Goal: Information Seeking & Learning: Learn about a topic

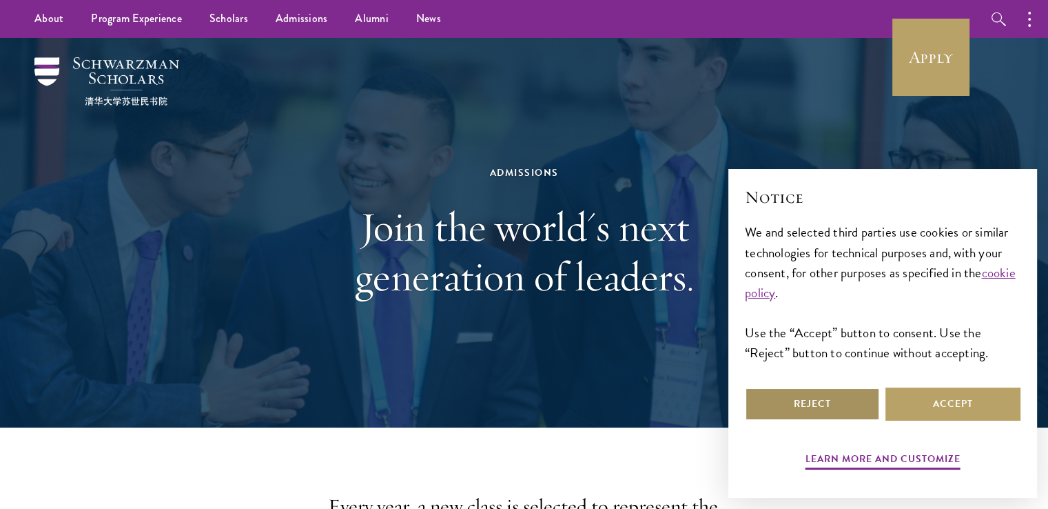
click at [824, 409] on button "Reject" at bounding box center [812, 403] width 135 height 33
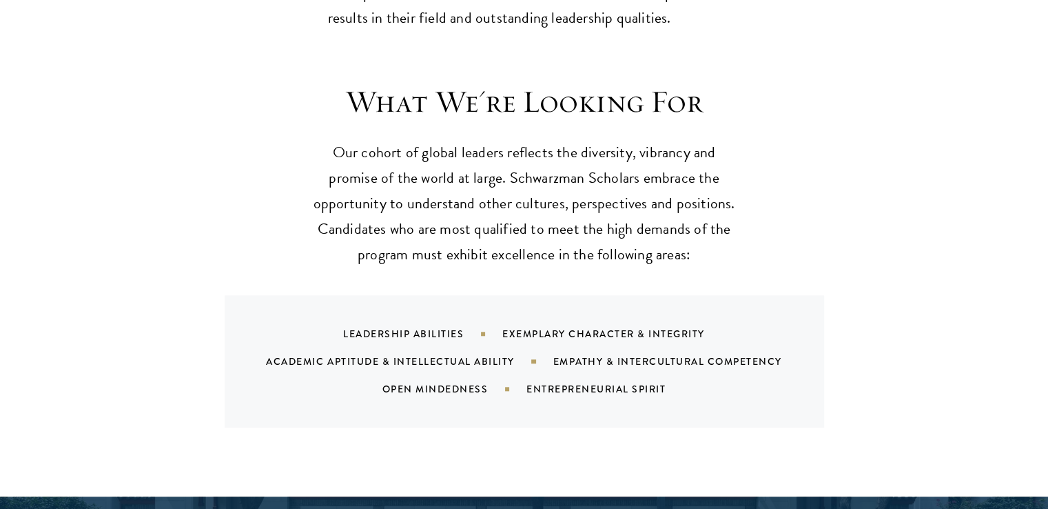
scroll to position [1310, 0]
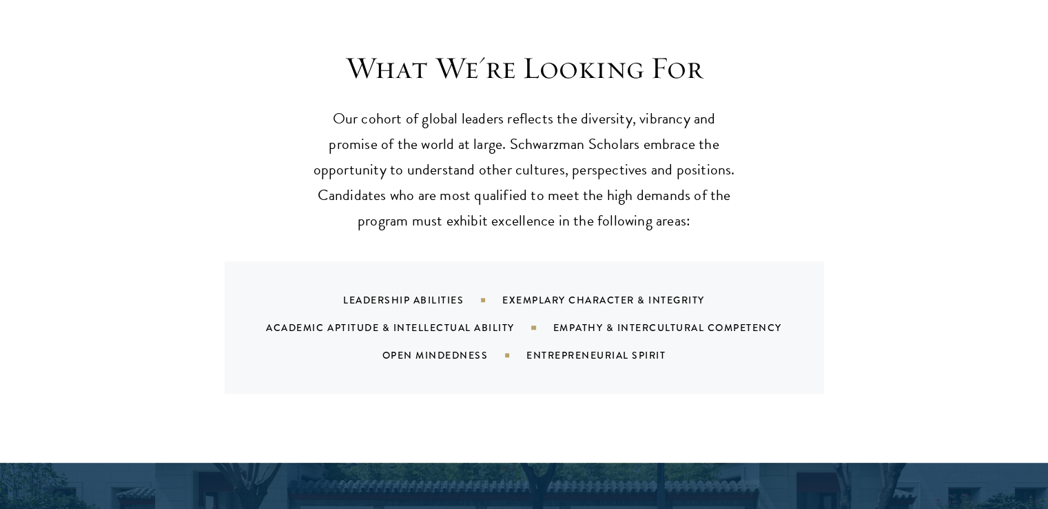
click at [569, 293] on div "Exemplary Character & Integrity" at bounding box center [620, 300] width 237 height 14
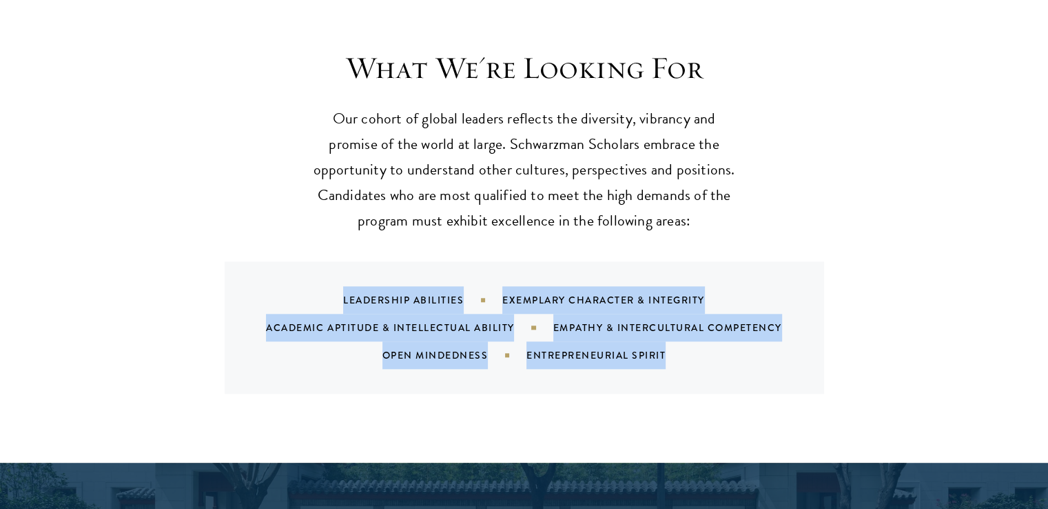
click at [569, 293] on div "Exemplary Character & Integrity" at bounding box center [620, 300] width 237 height 14
click at [573, 320] on div "Empathy & Intercultural Competency" at bounding box center [684, 327] width 263 height 14
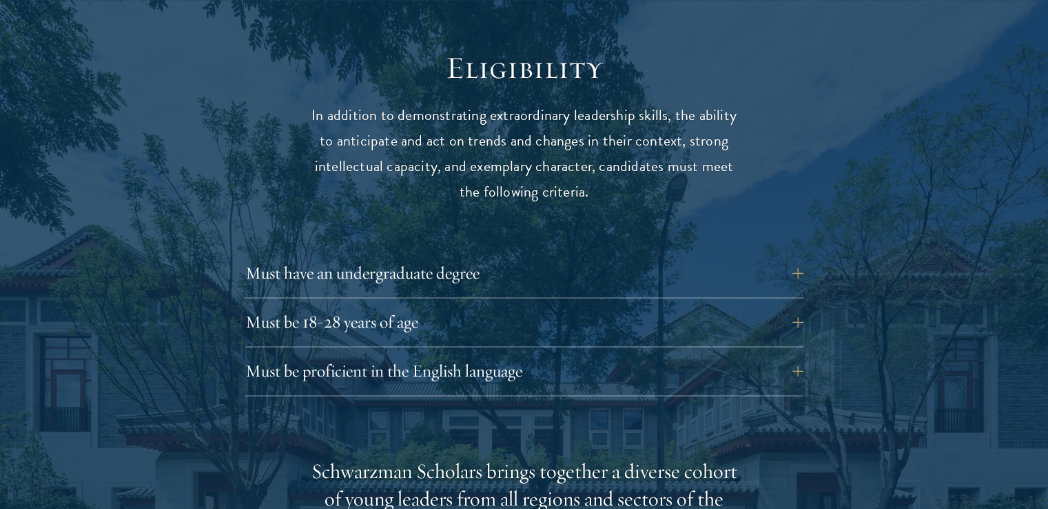
scroll to position [1861, 0]
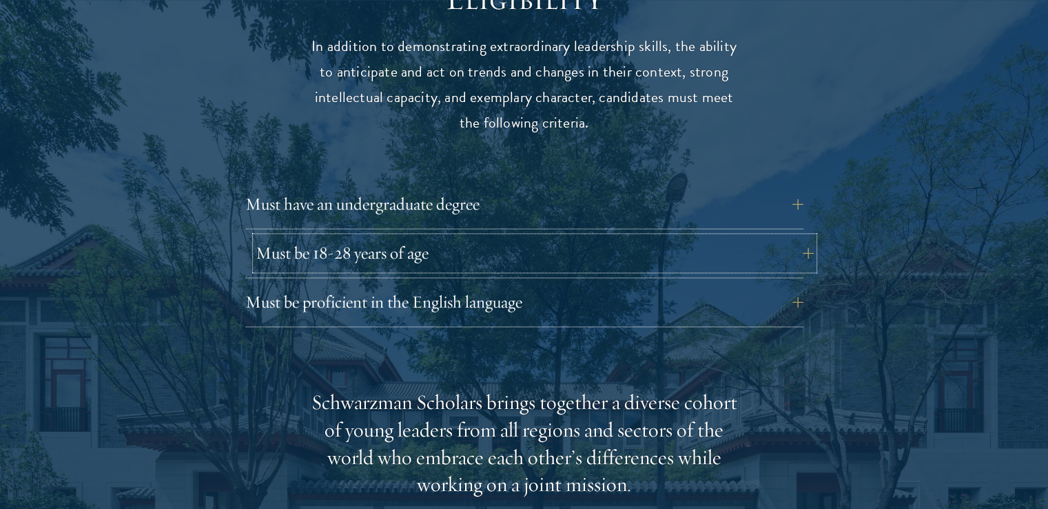
click at [598, 236] on button "Must be 18-28 years of age" at bounding box center [535, 252] width 558 height 33
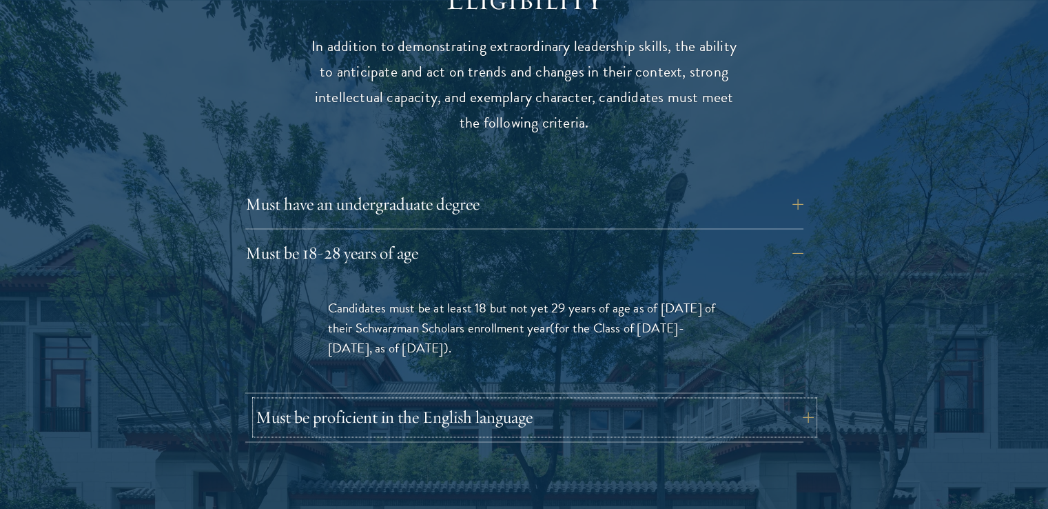
click at [535, 400] on button "Must be proficient in the English language" at bounding box center [535, 416] width 558 height 33
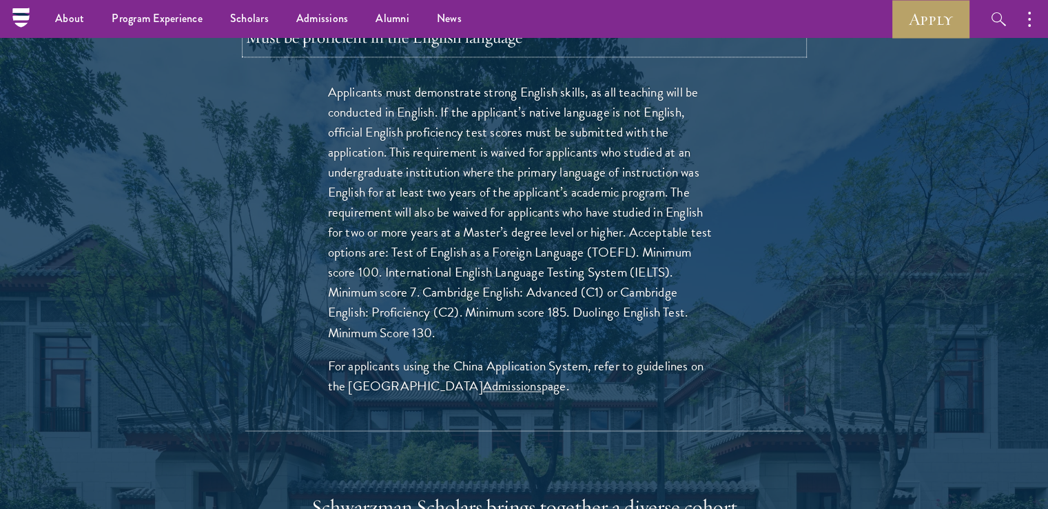
scroll to position [1930, 0]
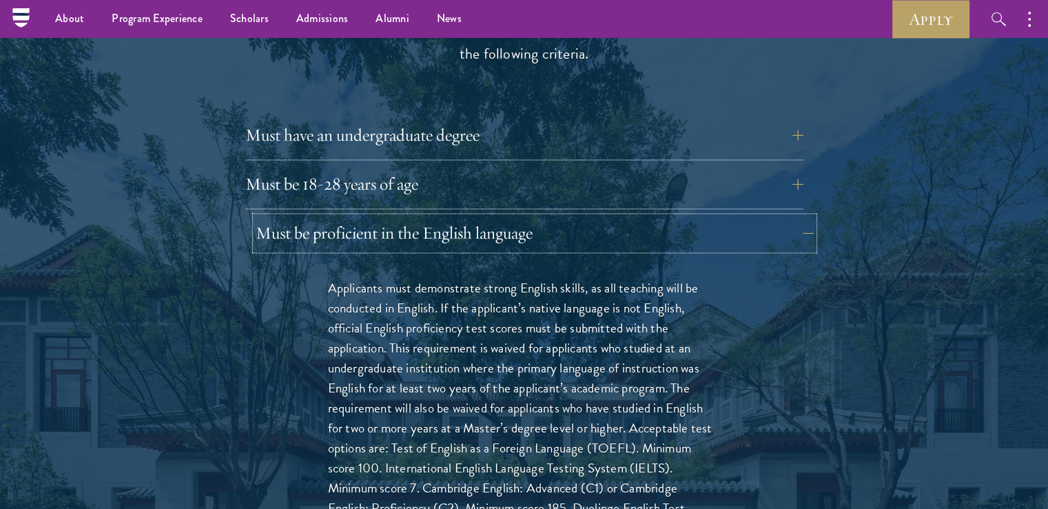
click at [389, 216] on button "Must be proficient in the English language" at bounding box center [535, 232] width 558 height 33
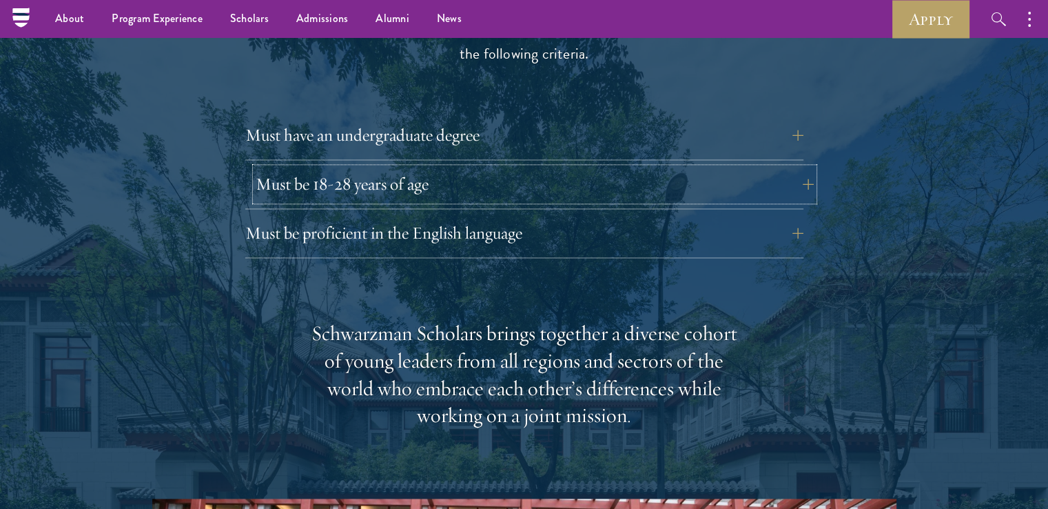
click at [418, 167] on button "Must be 18-28 years of age" at bounding box center [535, 183] width 558 height 33
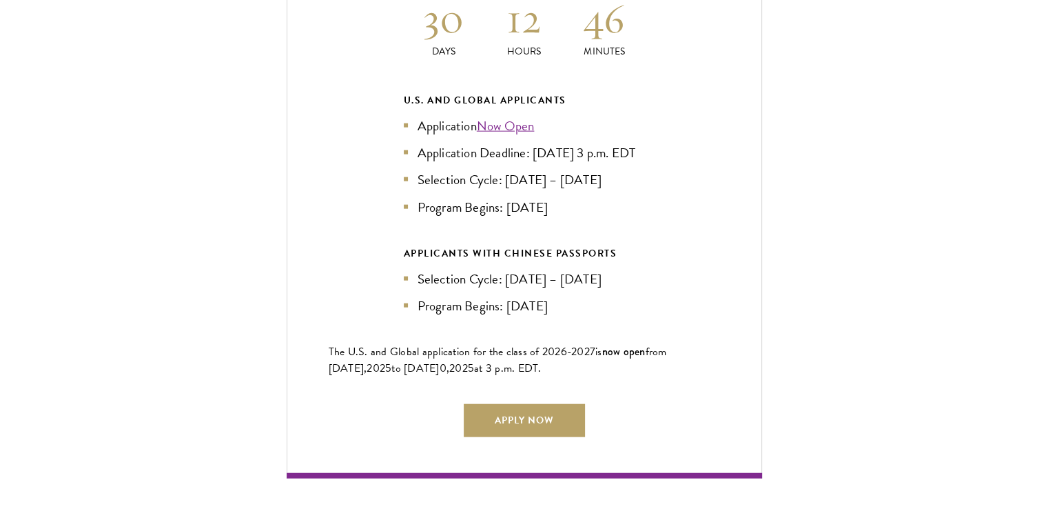
scroll to position [3377, 0]
